Goal: Task Accomplishment & Management: Complete application form

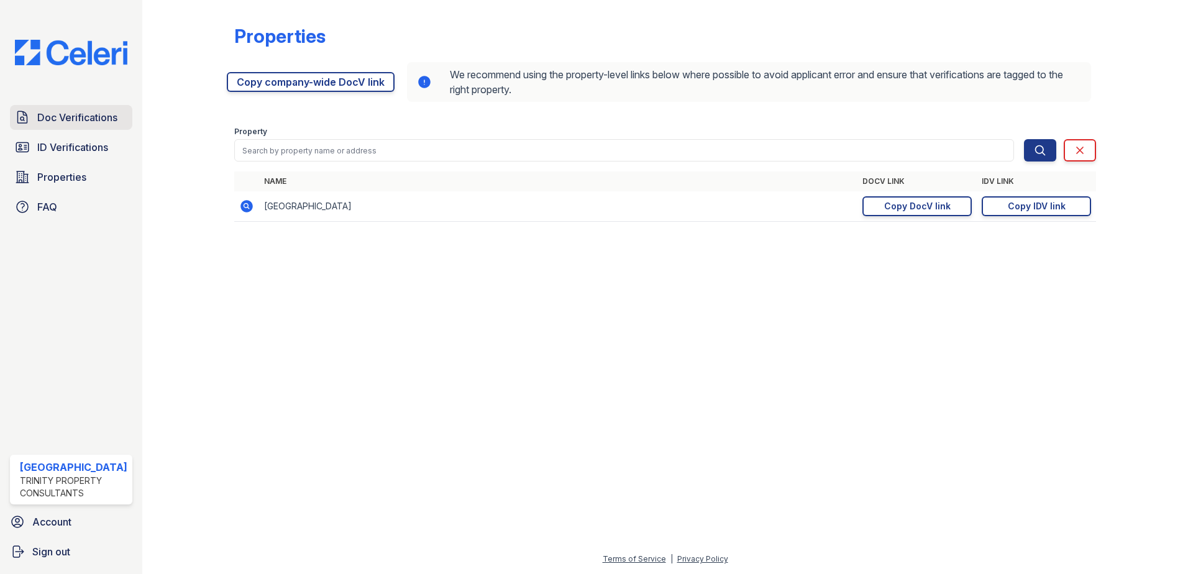
click at [90, 126] on link "Doc Verifications" at bounding box center [71, 117] width 122 height 25
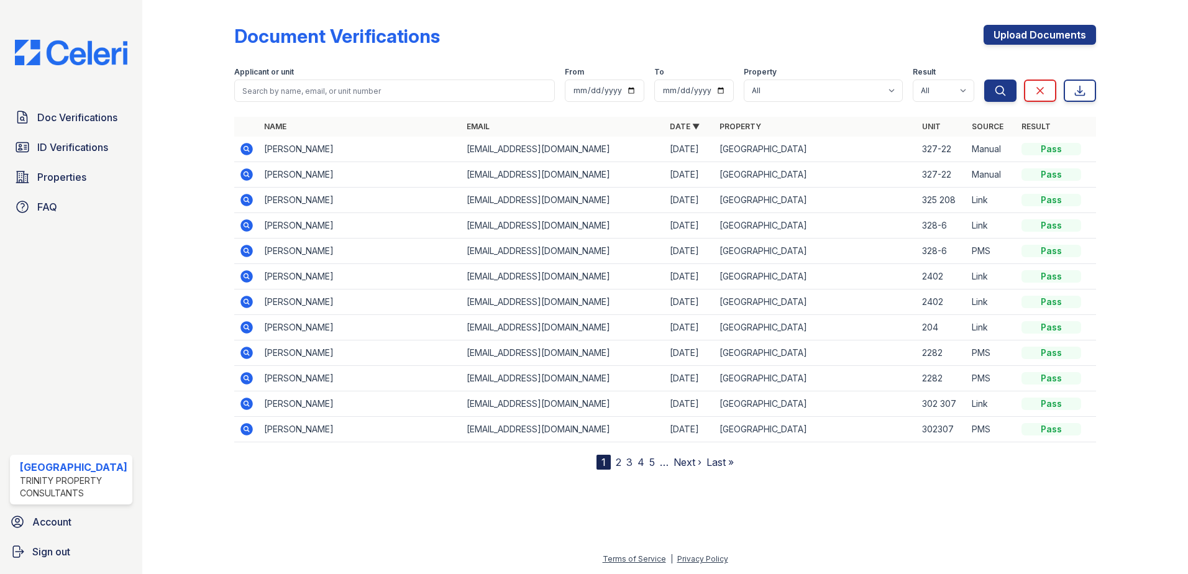
click at [243, 174] on icon at bounding box center [246, 174] width 15 height 15
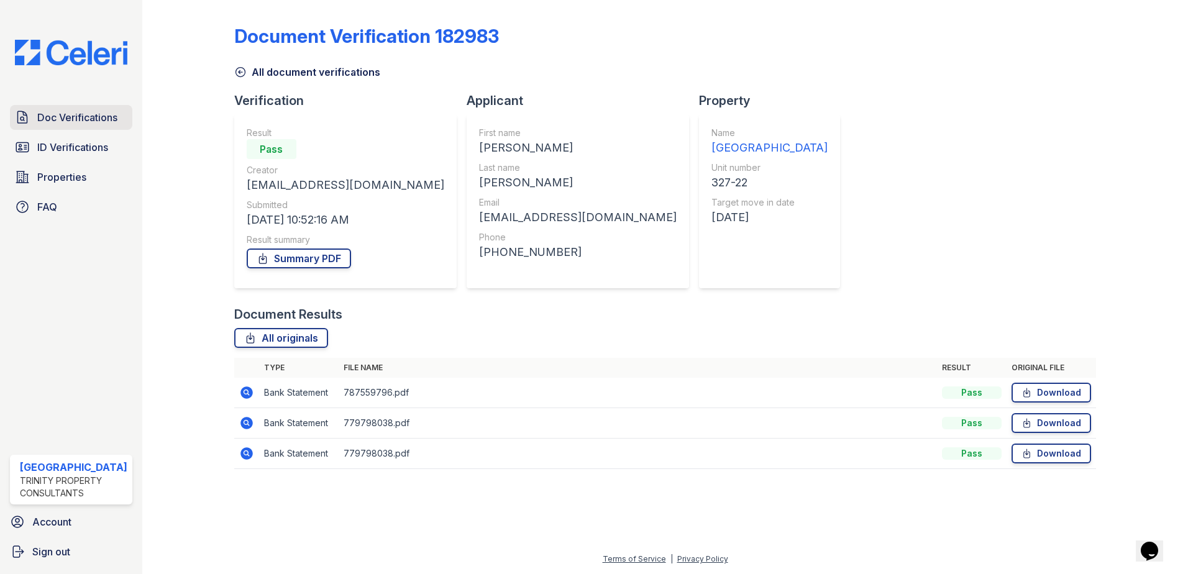
click at [55, 124] on span "Doc Verifications" at bounding box center [77, 117] width 80 height 15
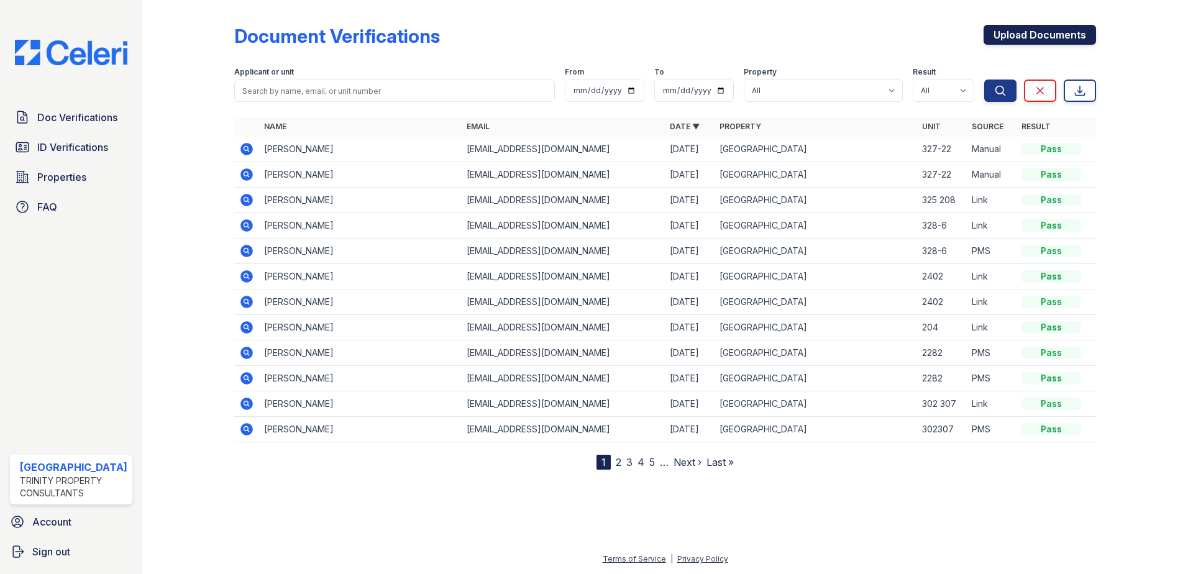
click at [1066, 39] on link "Upload Documents" at bounding box center [1040, 35] width 112 height 20
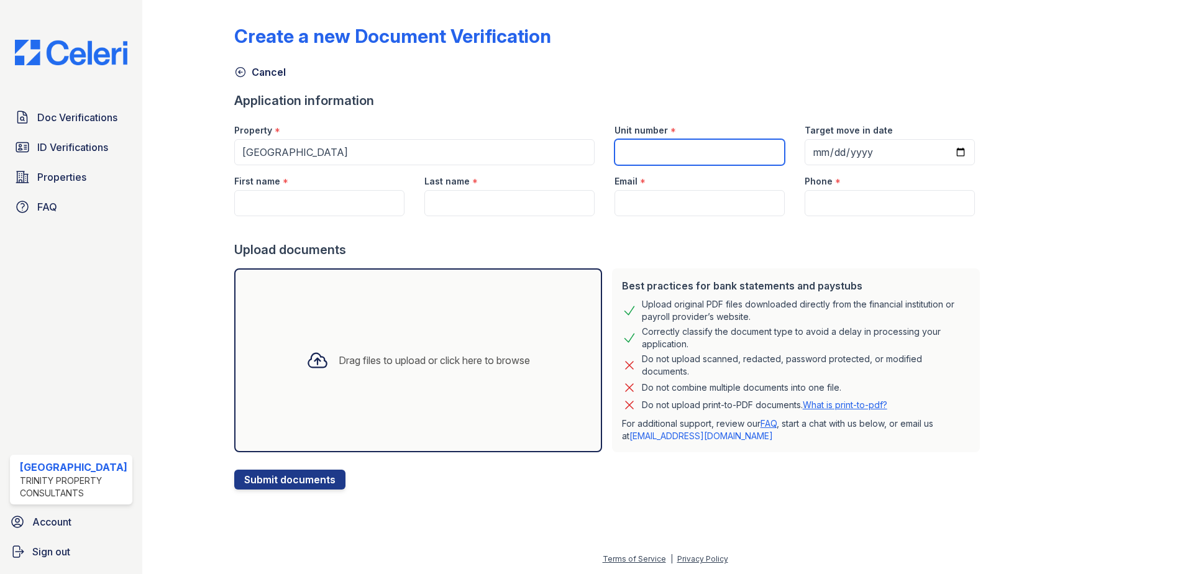
click at [642, 161] on input "Unit number" at bounding box center [699, 152] width 170 height 26
type input "327-22"
type input "[DATE]"
type input "[PERSON_NAME]"
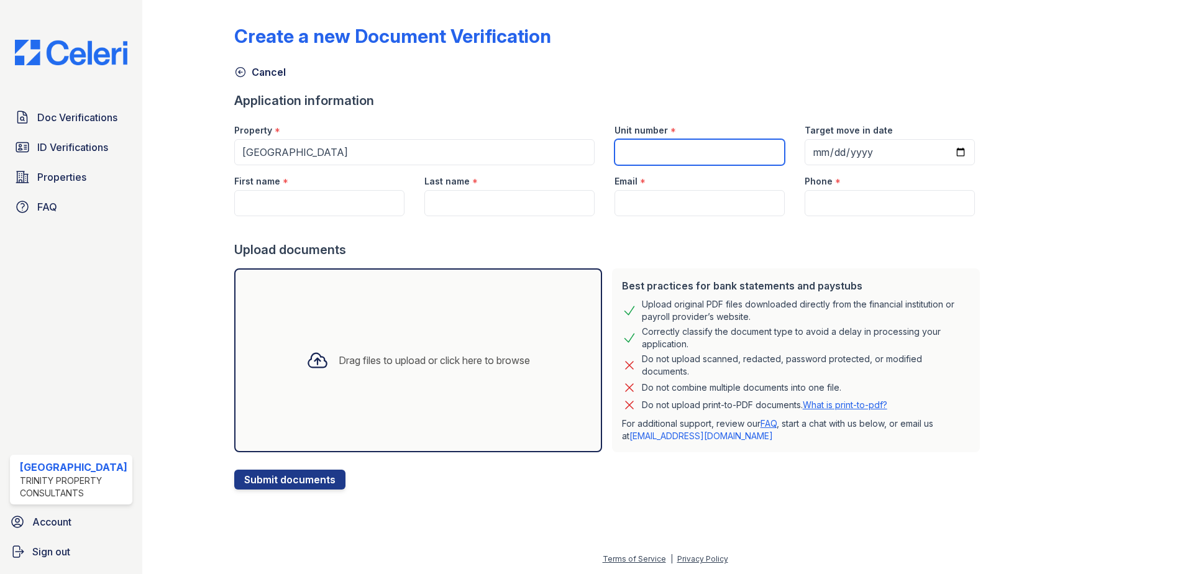
type input "[EMAIL_ADDRESS][DOMAIN_NAME]"
type input "[PHONE_NUMBER]"
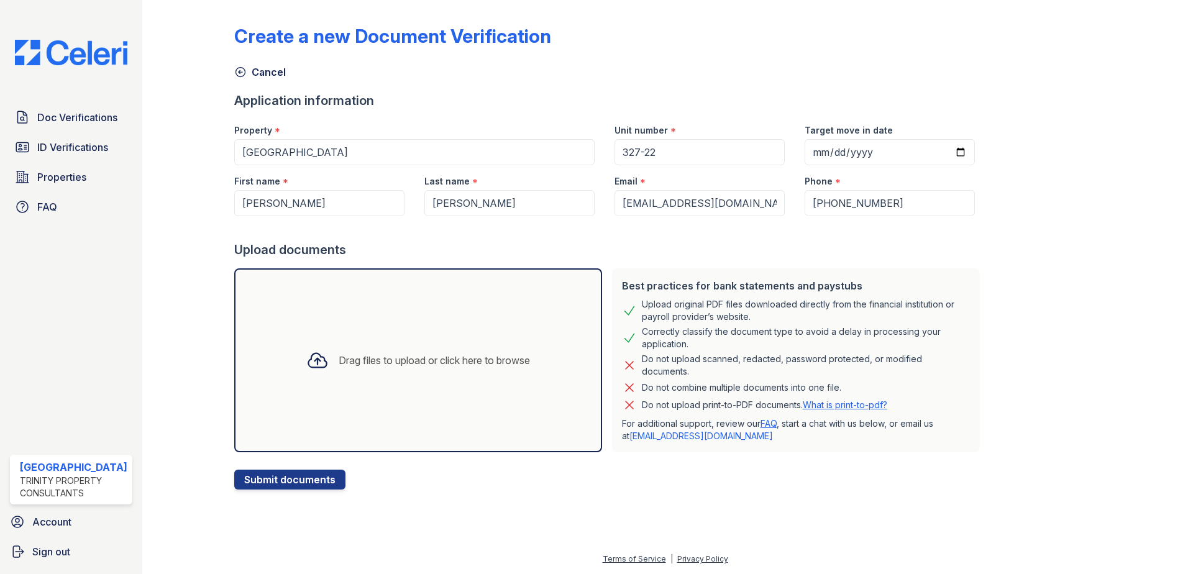
click at [307, 362] on icon at bounding box center [317, 360] width 22 height 22
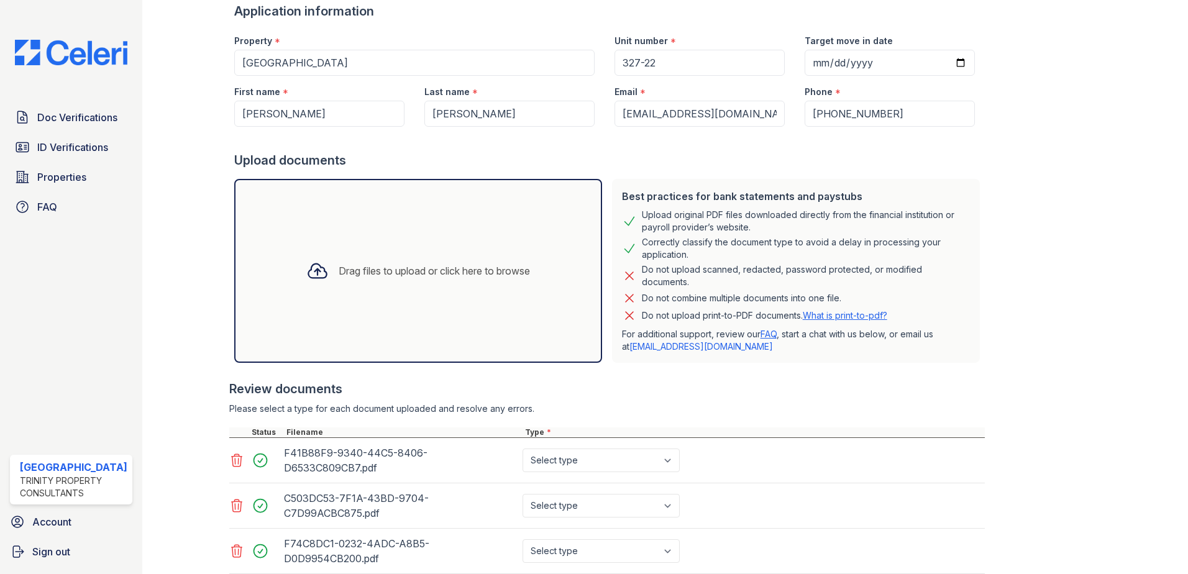
scroll to position [176, 0]
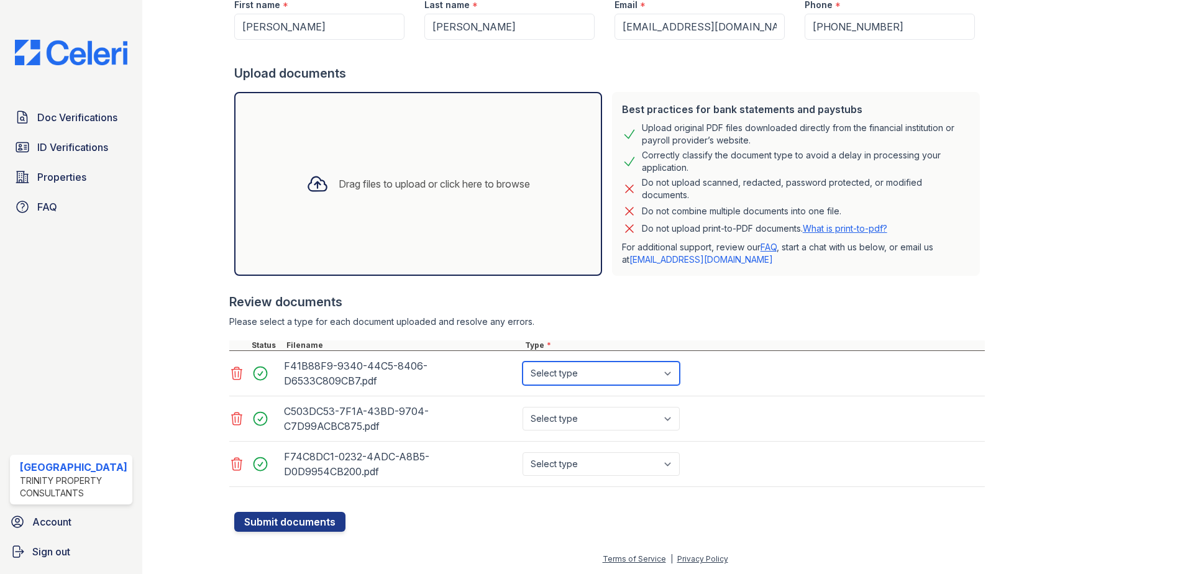
click at [660, 374] on select "Select type Paystub Bank Statement Offer Letter Tax Documents Benefit Award Let…" at bounding box center [601, 374] width 157 height 24
select select "paystub"
click at [523, 362] on select "Select type Paystub Bank Statement Offer Letter Tax Documents Benefit Award Let…" at bounding box center [601, 374] width 157 height 24
click at [665, 422] on select "Select type Paystub Bank Statement Offer Letter Tax Documents Benefit Award Let…" at bounding box center [601, 419] width 157 height 24
select select "paystub"
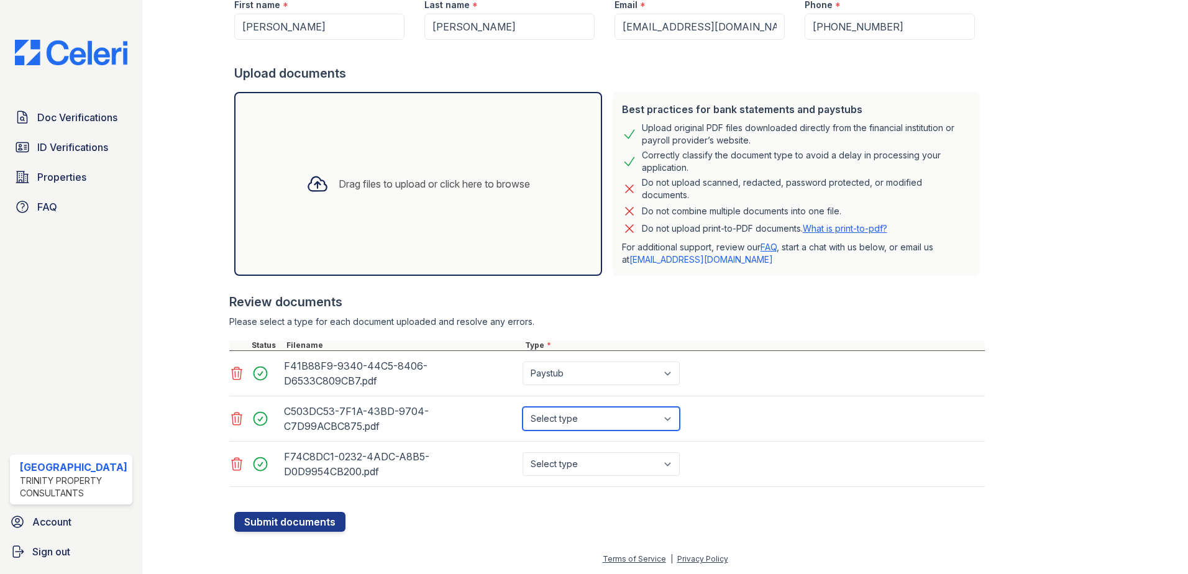
click at [523, 407] on select "Select type Paystub Bank Statement Offer Letter Tax Documents Benefit Award Let…" at bounding box center [601, 419] width 157 height 24
click at [662, 466] on select "Select type Paystub Bank Statement Offer Letter Tax Documents Benefit Award Let…" at bounding box center [601, 464] width 157 height 24
select select "paystub"
click at [523, 452] on select "Select type Paystub Bank Statement Offer Letter Tax Documents Benefit Award Let…" at bounding box center [601, 464] width 157 height 24
click at [317, 520] on button "Submit documents" at bounding box center [289, 522] width 111 height 20
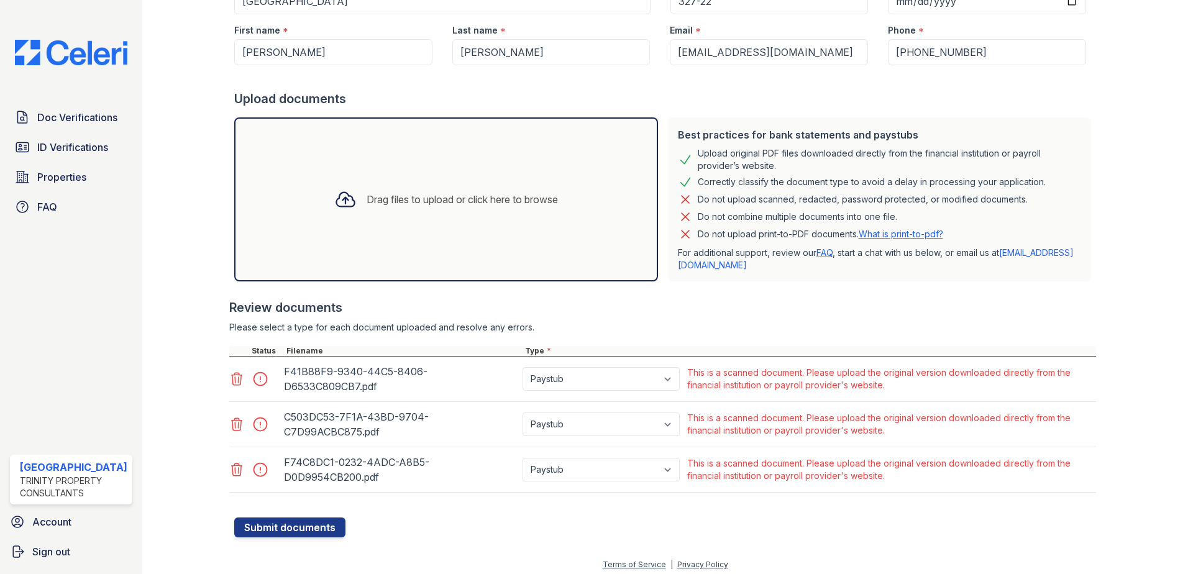
scroll to position [186, 0]
click at [233, 375] on icon at bounding box center [236, 378] width 15 height 15
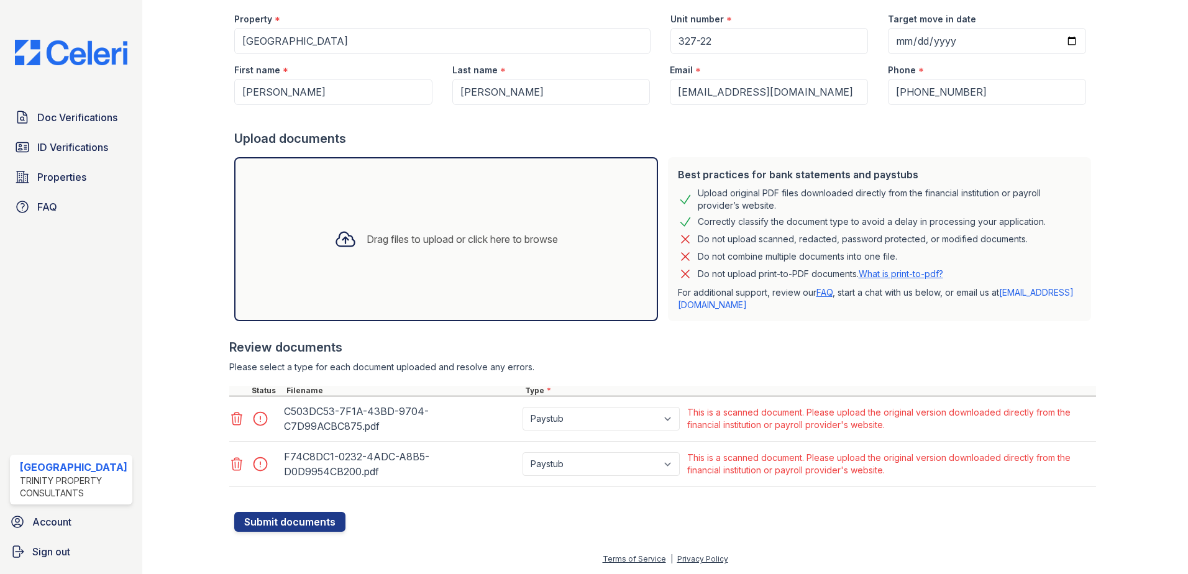
click at [234, 418] on icon at bounding box center [236, 418] width 15 height 15
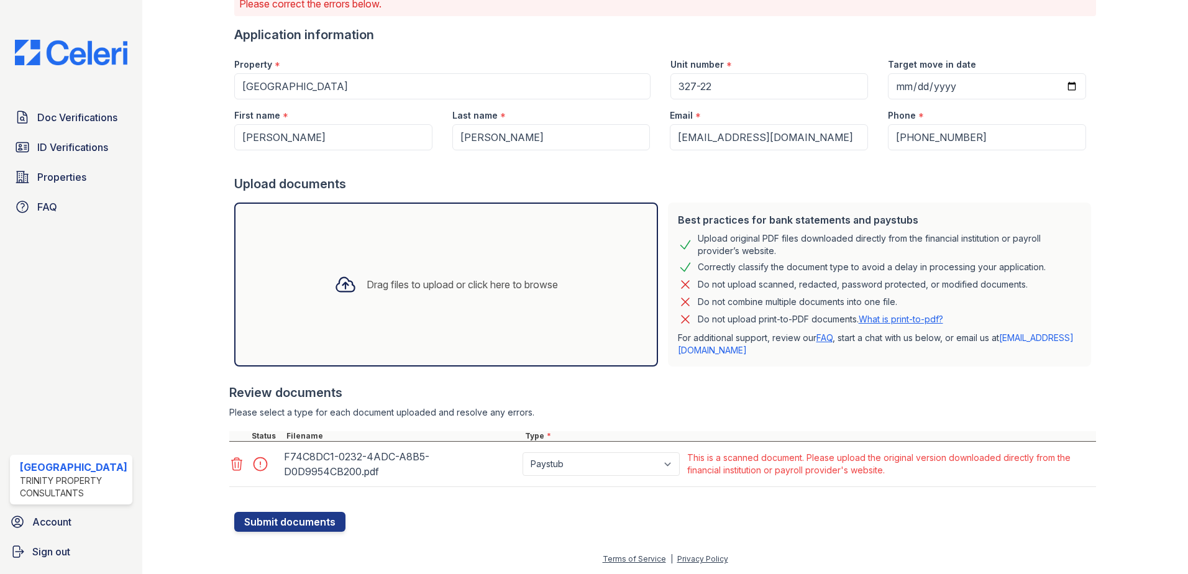
scroll to position [101, 0]
click at [229, 472] on div at bounding box center [237, 463] width 17 height 17
click at [237, 466] on icon at bounding box center [236, 464] width 15 height 15
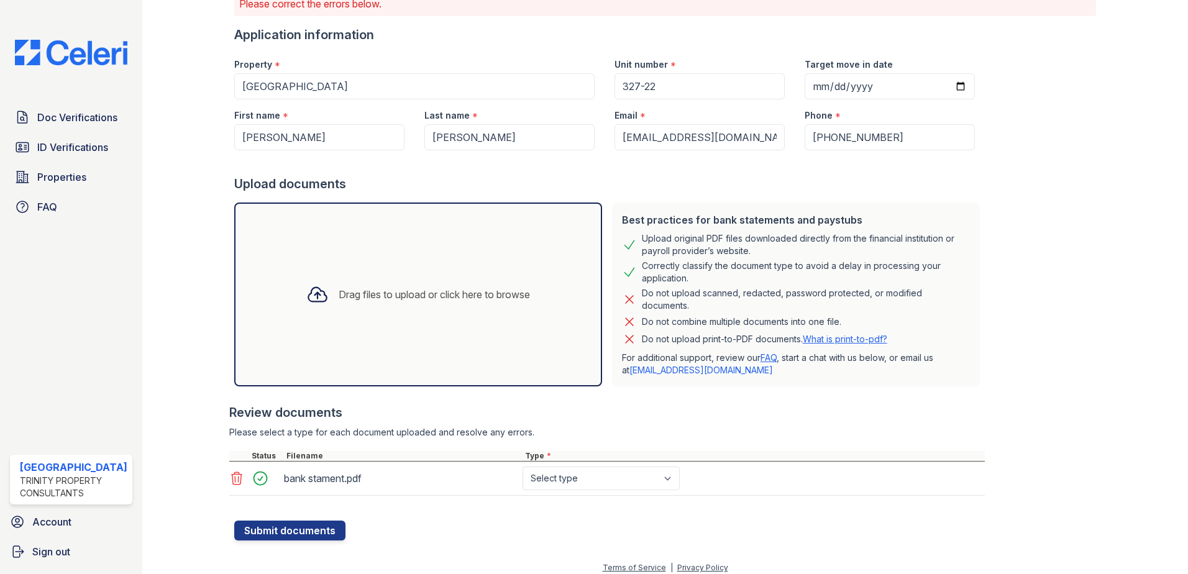
click at [334, 273] on div "Drag files to upload or click here to browse" at bounding box center [418, 294] width 244 height 42
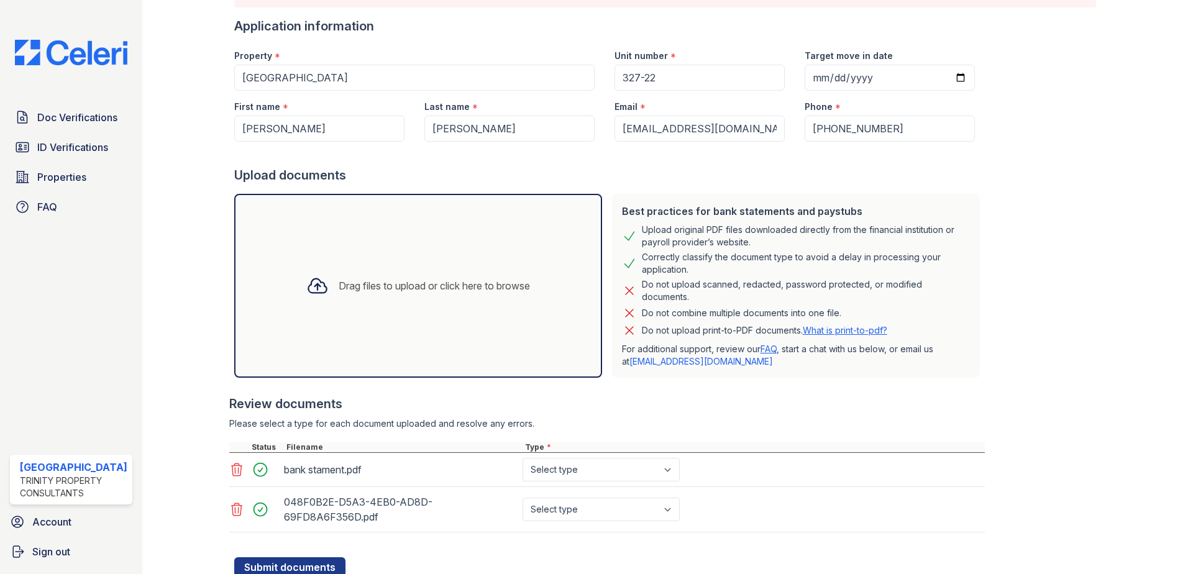
scroll to position [155, 0]
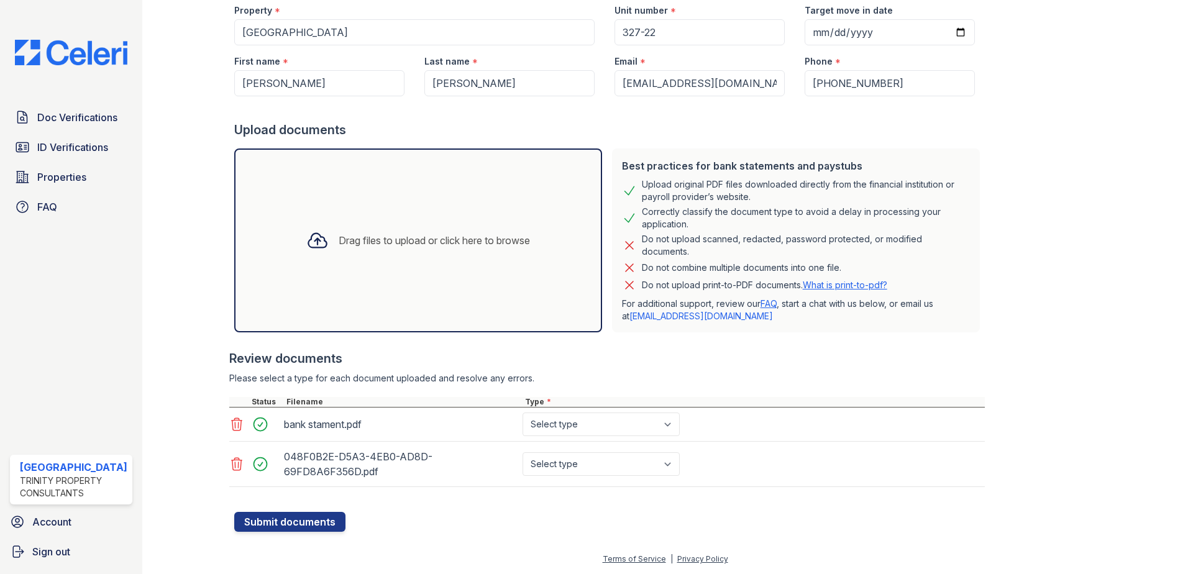
click at [369, 457] on div "048F0B2E-D5A3-4EB0-AD8D-69FD8A6F356D.pdf" at bounding box center [401, 464] width 234 height 35
click at [295, 469] on div "048F0B2E-D5A3-4EB0-AD8D-69FD8A6F356D.pdf" at bounding box center [401, 464] width 234 height 35
click at [264, 465] on div at bounding box center [264, 463] width 35 height 17
click at [263, 465] on div at bounding box center [264, 463] width 35 height 17
click at [603, 426] on select "Select type Paystub Bank Statement Offer Letter Tax Documents Benefit Award Let…" at bounding box center [601, 425] width 157 height 24
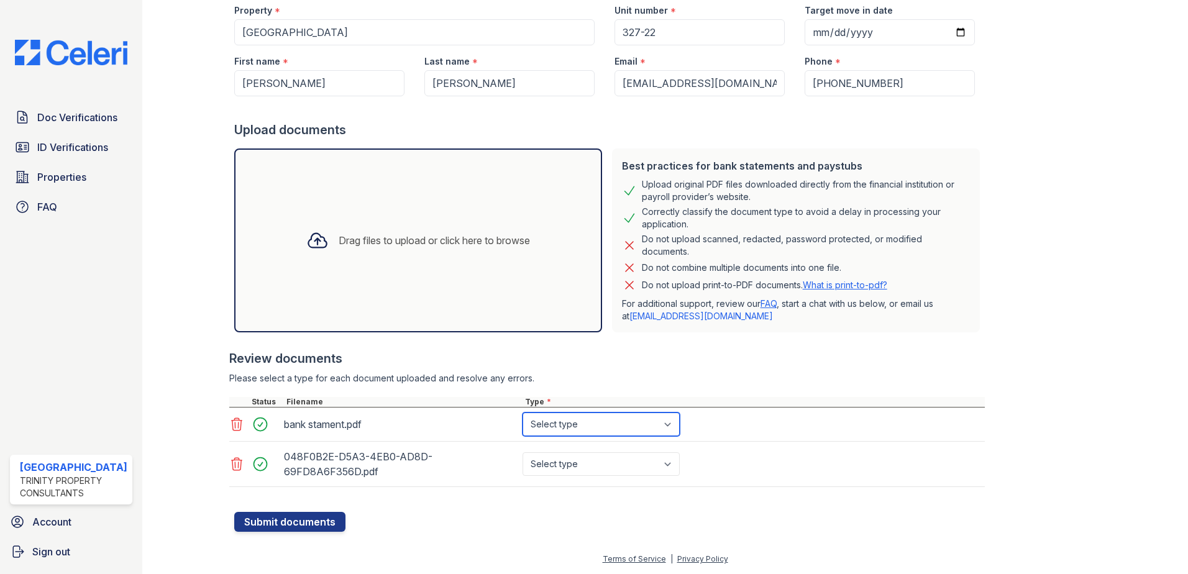
select select "bank_statement"
click at [523, 413] on select "Select type Paystub Bank Statement Offer Letter Tax Documents Benefit Award Let…" at bounding box center [601, 425] width 157 height 24
click at [622, 465] on select "Select type Paystub Bank Statement Offer Letter Tax Documents Benefit Award Let…" at bounding box center [601, 464] width 157 height 24
select select "bank_statement"
click at [523, 452] on select "Select type Paystub Bank Statement Offer Letter Tax Documents Benefit Award Let…" at bounding box center [601, 464] width 157 height 24
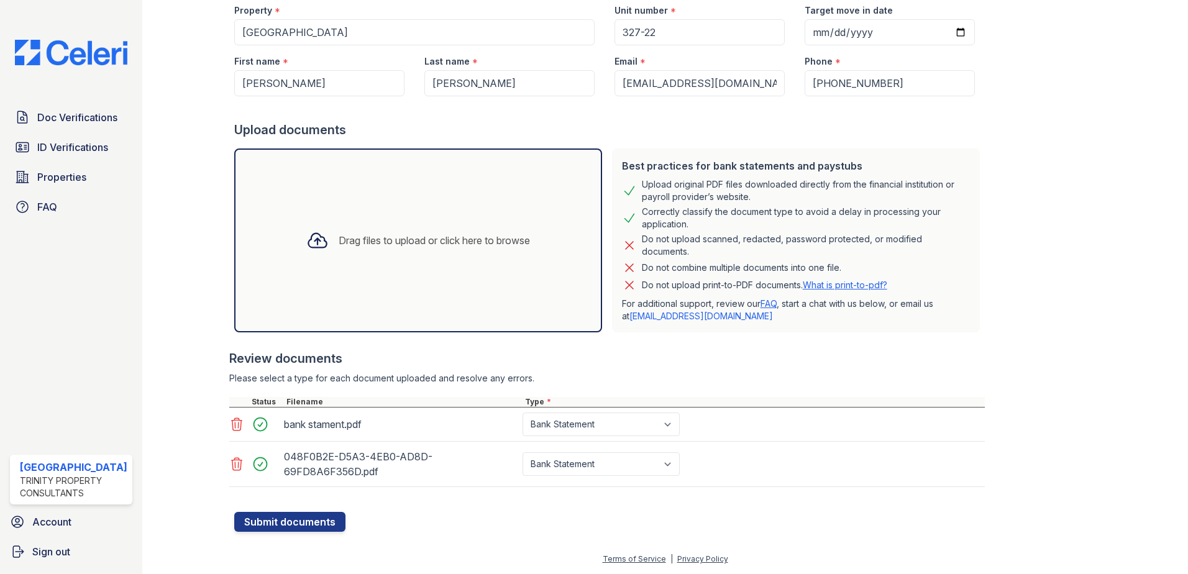
click at [288, 532] on div "Create a new Document Verification Cancel Please correct the errors below. Appl…" at bounding box center [665, 198] width 1006 height 706
click at [290, 524] on button "Submit documents" at bounding box center [289, 522] width 111 height 20
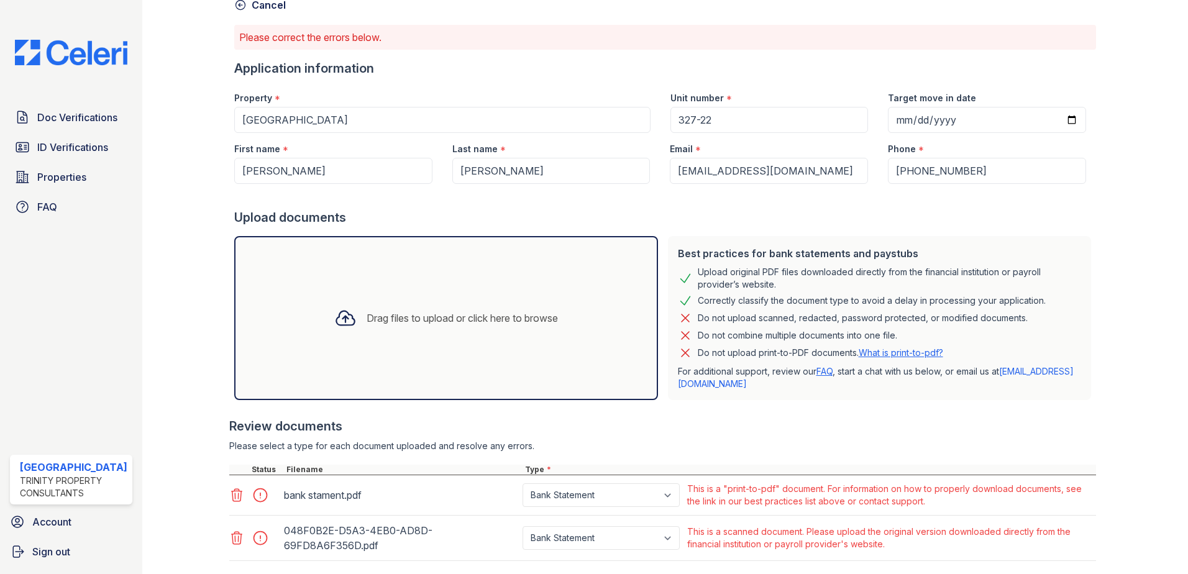
scroll to position [141, 0]
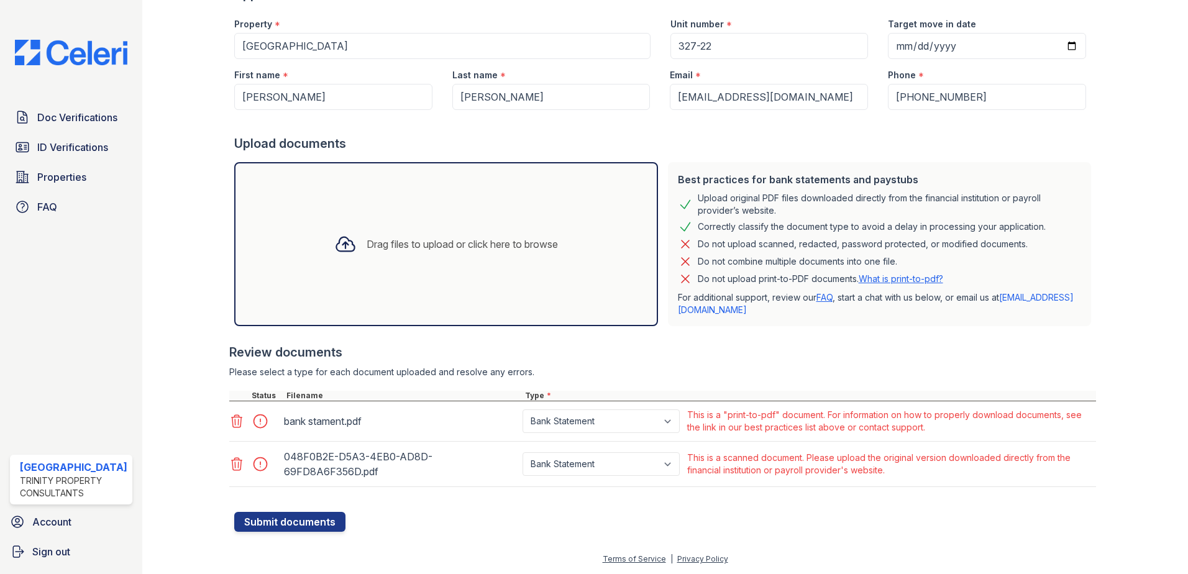
click at [237, 466] on icon at bounding box center [236, 464] width 11 height 12
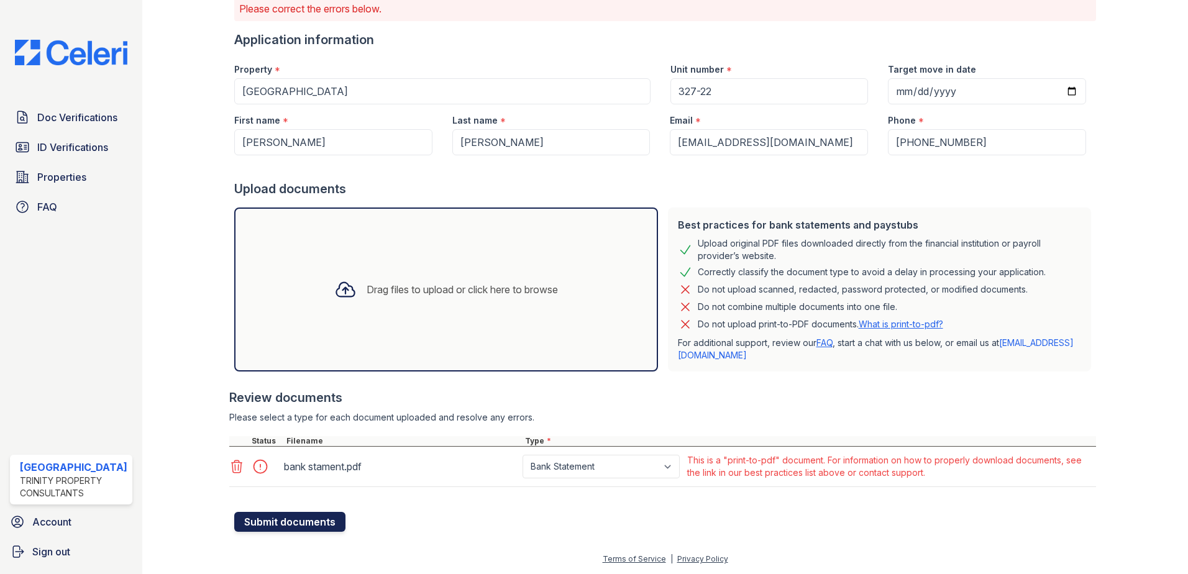
scroll to position [96, 0]
click at [273, 525] on button "Submit documents" at bounding box center [289, 522] width 111 height 20
click at [237, 465] on icon at bounding box center [236, 466] width 11 height 12
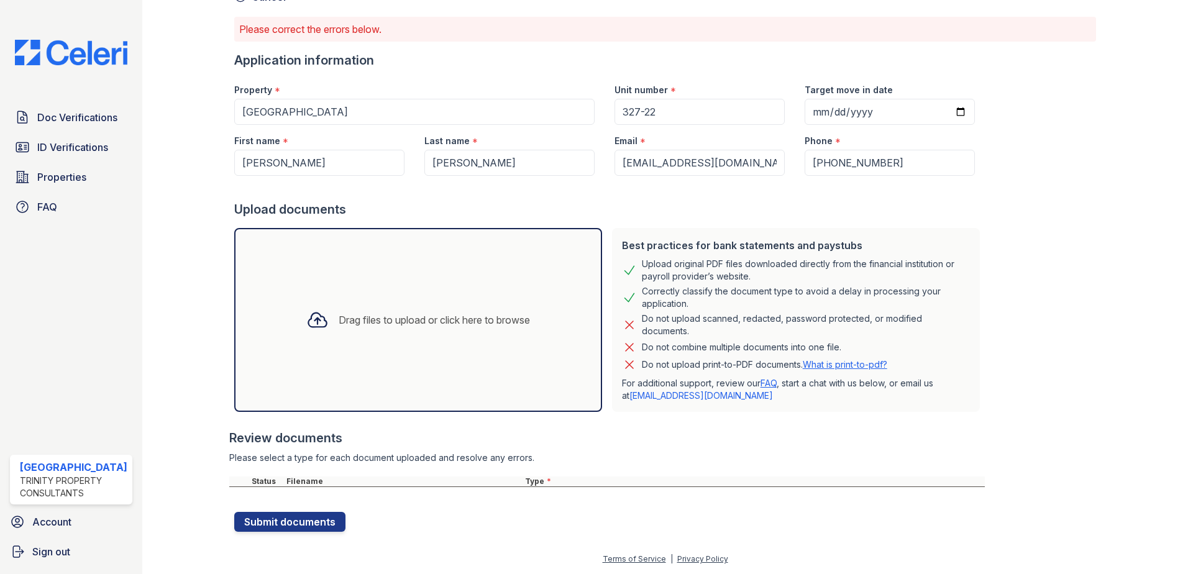
scroll to position [75, 0]
click at [49, 122] on span "Doc Verifications" at bounding box center [77, 117] width 80 height 15
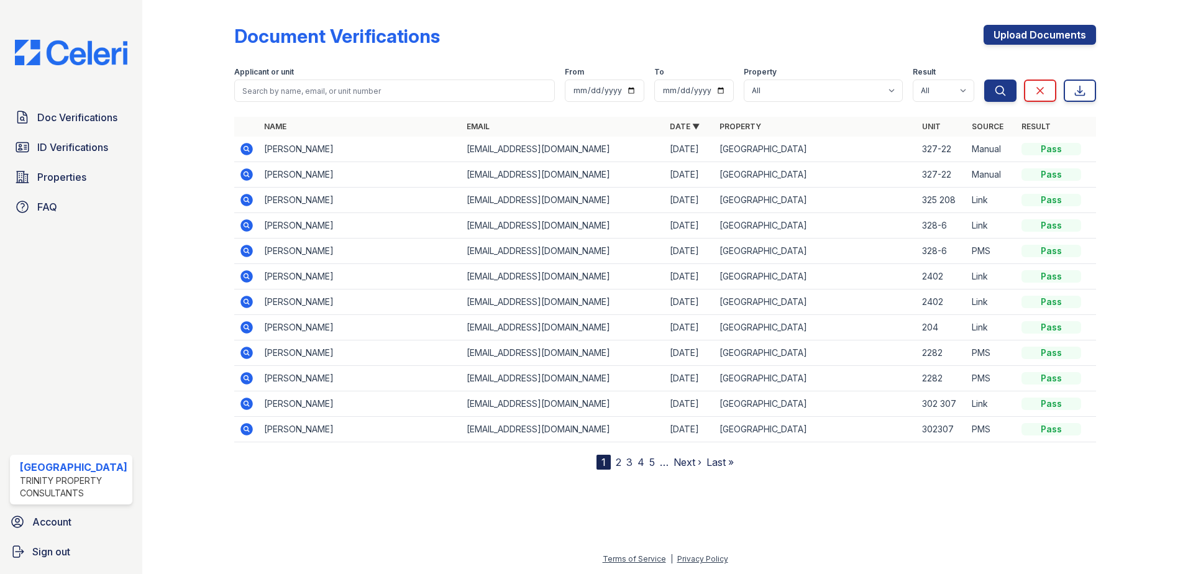
click at [243, 278] on icon at bounding box center [246, 276] width 12 height 12
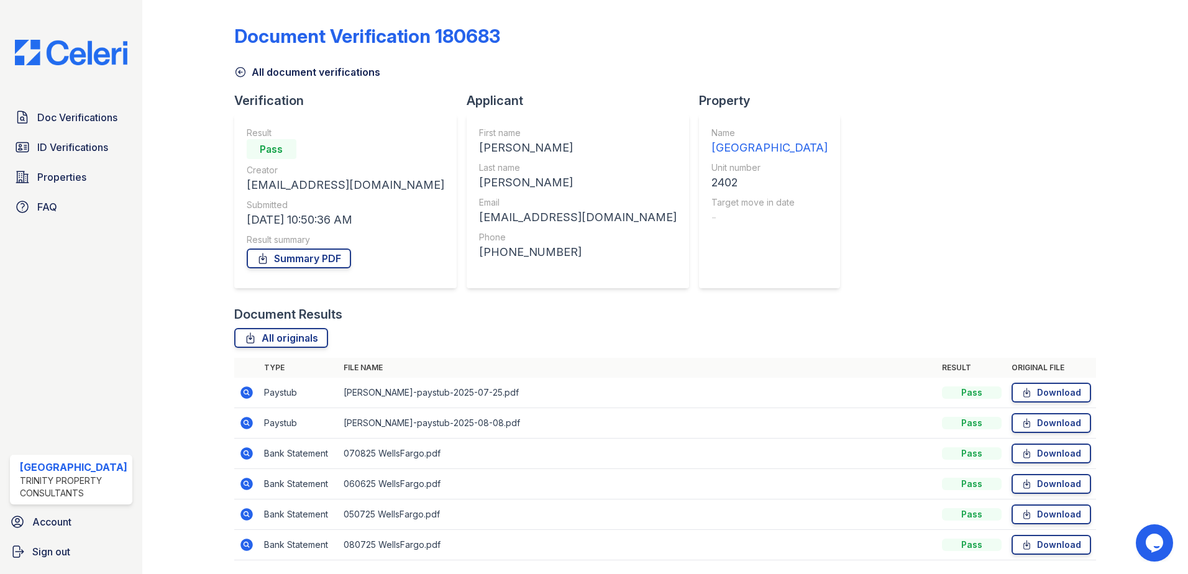
scroll to position [41, 0]
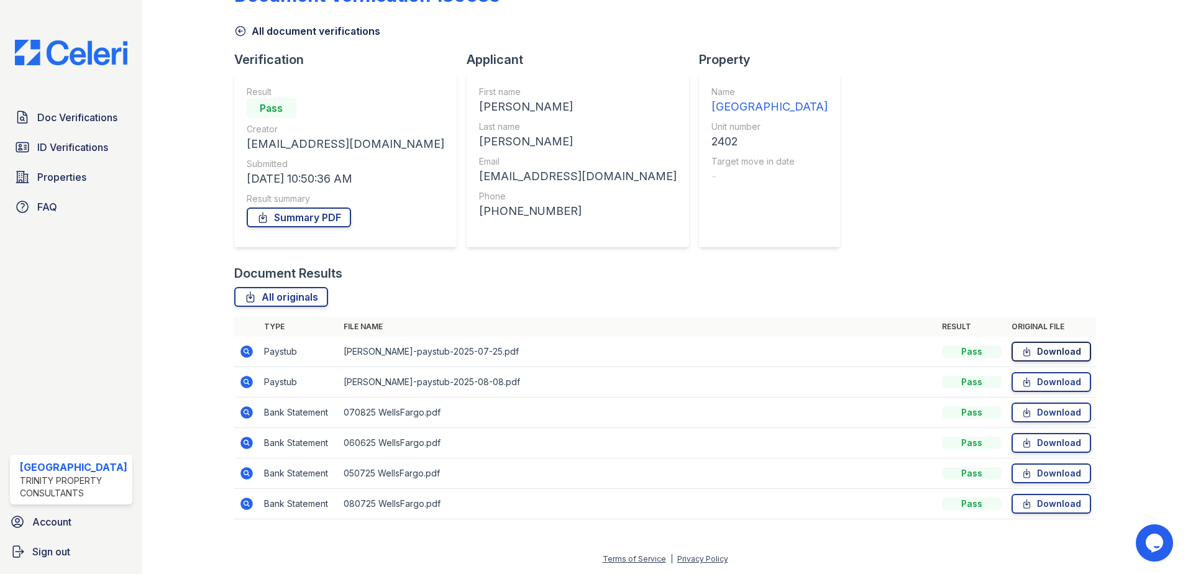
click at [1045, 355] on link "Download" at bounding box center [1051, 352] width 80 height 20
drag, startPoint x: 404, startPoint y: 175, endPoint x: 526, endPoint y: 181, distance: 121.9
click at [526, 181] on div "First name Myra Last name Milton Email miltonmyra@ymail.com Phone +16087725226" at bounding box center [578, 160] width 222 height 174
copy div "[EMAIL_ADDRESS][DOMAIN_NAME]"
click at [107, 125] on link "Doc Verifications" at bounding box center [71, 117] width 122 height 25
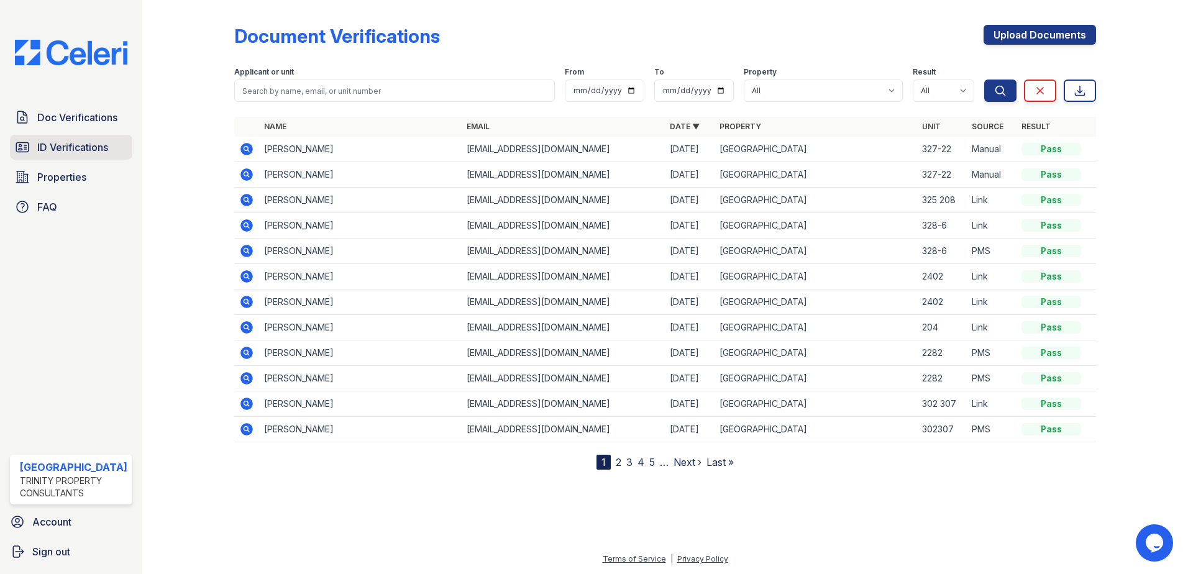
click at [45, 144] on span "ID Verifications" at bounding box center [72, 147] width 71 height 15
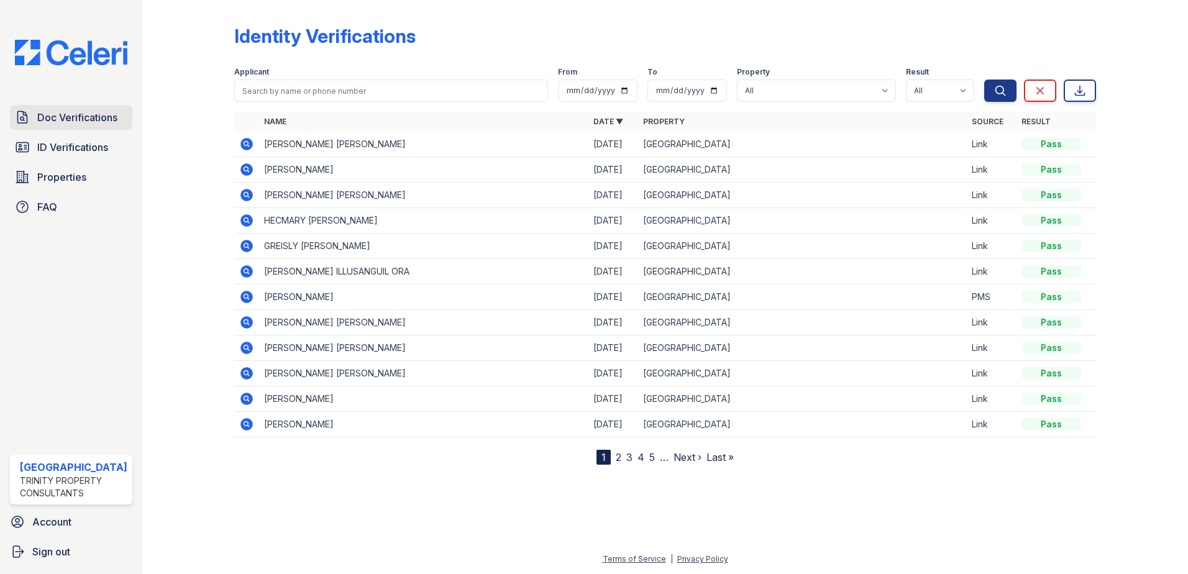
click at [52, 106] on link "Doc Verifications" at bounding box center [71, 117] width 122 height 25
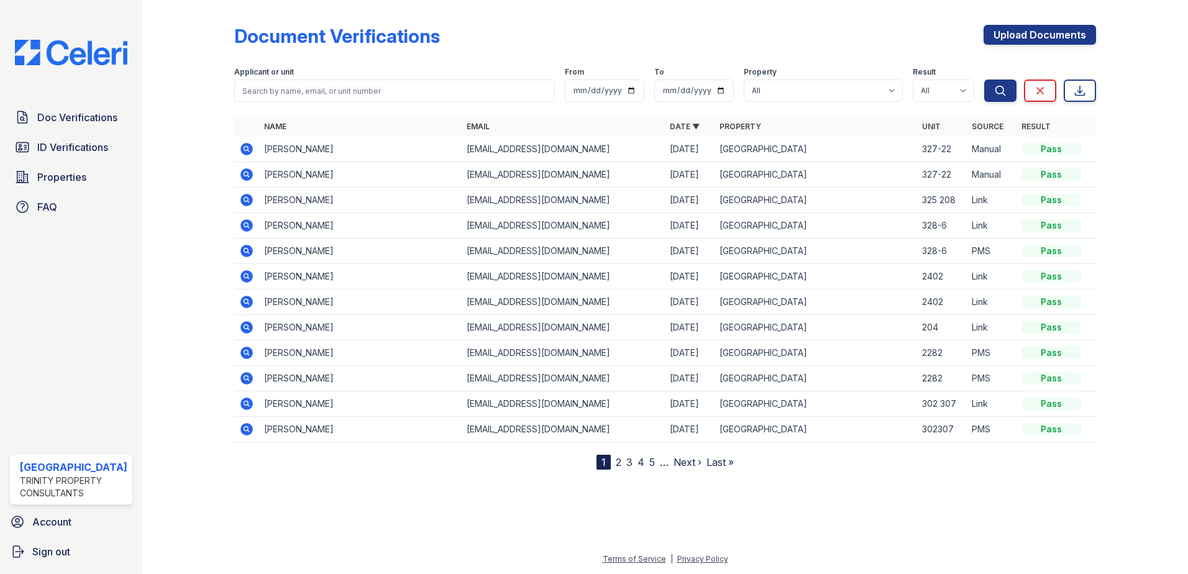
click at [267, 500] on div at bounding box center [665, 521] width 1006 height 62
